Goal: Navigation & Orientation: Find specific page/section

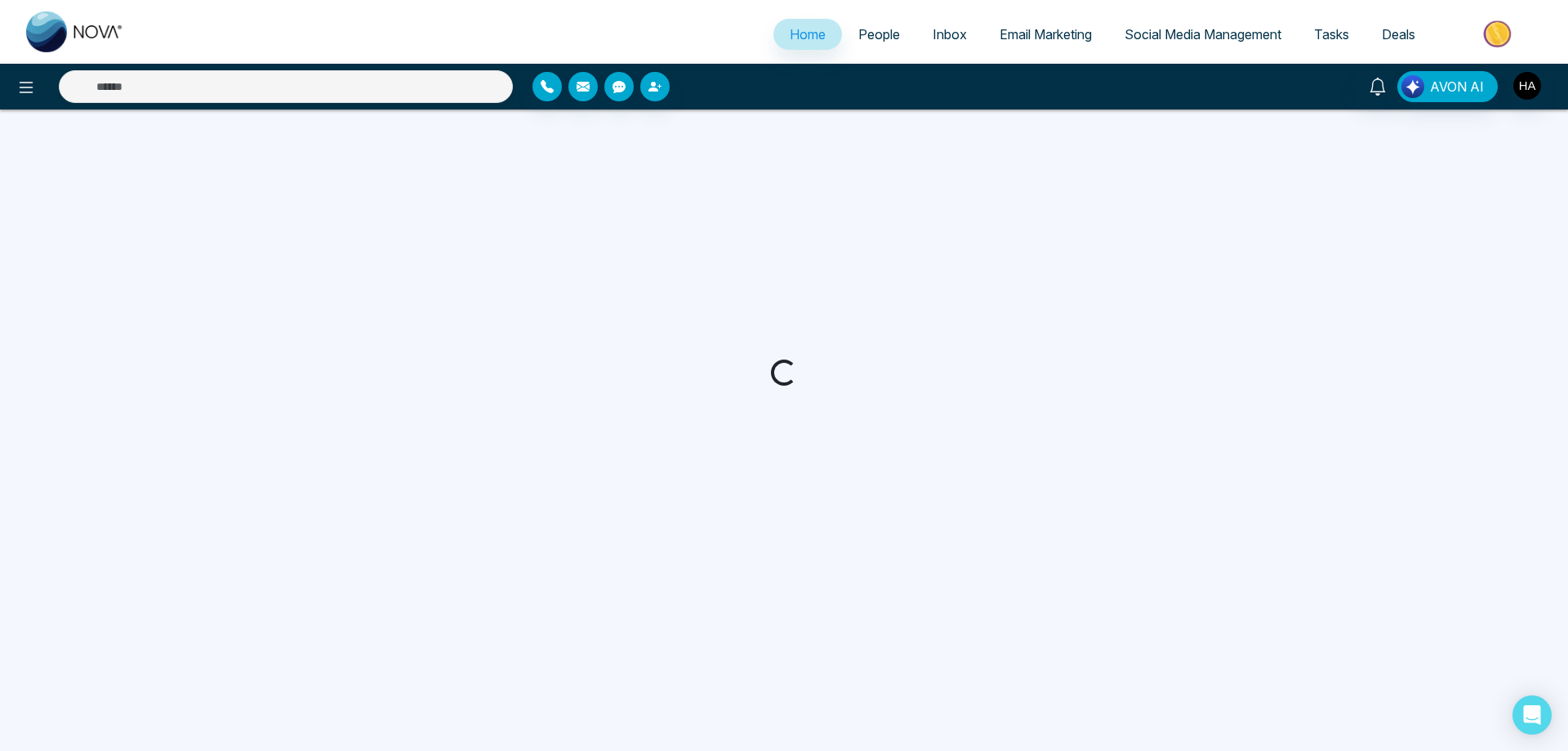
select select "*"
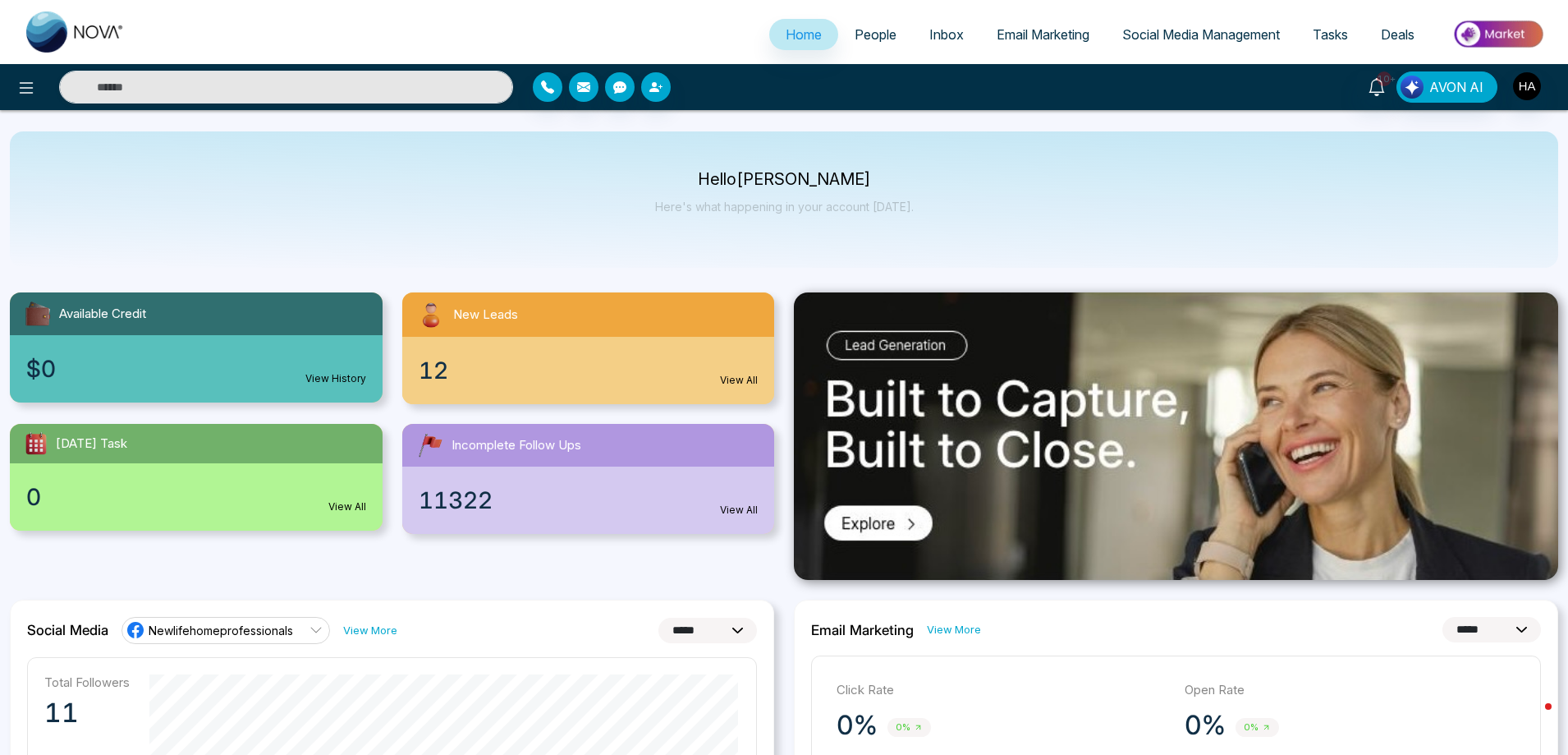
click at [627, 325] on div "New Leads" at bounding box center [589, 315] width 373 height 45
